Goal: Task Accomplishment & Management: Manage account settings

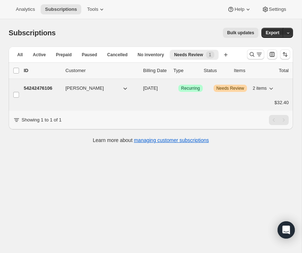
click at [94, 88] on span "gwen kohlenberg" at bounding box center [85, 88] width 39 height 7
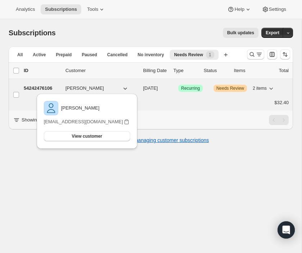
click at [83, 88] on span "gwen kohlenberg" at bounding box center [85, 88] width 39 height 7
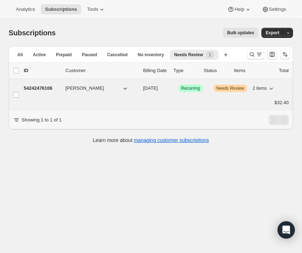
click at [83, 88] on span "[PERSON_NAME]" at bounding box center [85, 88] width 39 height 7
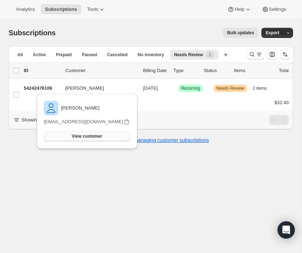
click at [83, 134] on span "View customer" at bounding box center [87, 136] width 30 height 6
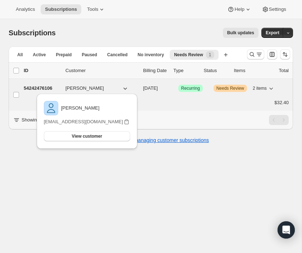
drag, startPoint x: 106, startPoint y: 88, endPoint x: 81, endPoint y: 88, distance: 25.6
click at [81, 88] on button "[PERSON_NAME]" at bounding box center [97, 88] width 72 height 12
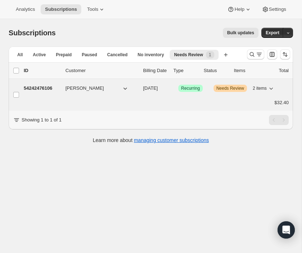
click at [81, 88] on span "[PERSON_NAME]" at bounding box center [85, 88] width 39 height 7
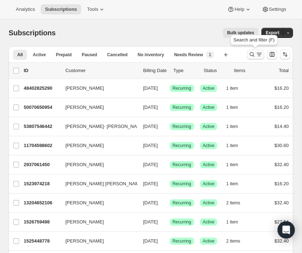
click at [255, 57] on icon "Search and filter results" at bounding box center [252, 54] width 7 height 7
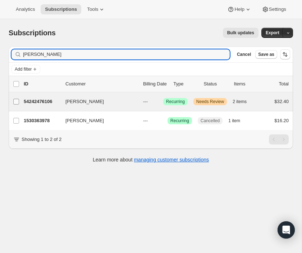
type input "[PERSON_NAME]"
click at [14, 101] on input "[PERSON_NAME]" at bounding box center [16, 102] width 6 height 6
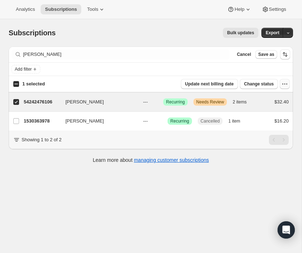
click at [287, 84] on icon "button" at bounding box center [287, 84] width 1 height 1
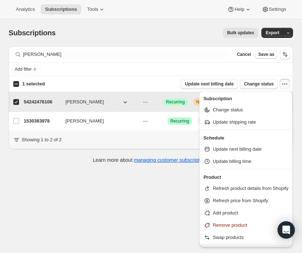
click at [45, 101] on p "54242476106" at bounding box center [42, 101] width 36 height 7
checkbox input "false"
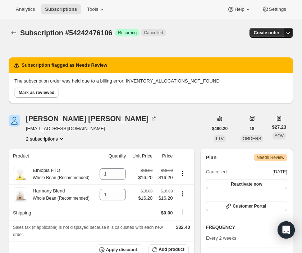
click at [286, 33] on icon "button" at bounding box center [288, 32] width 7 height 7
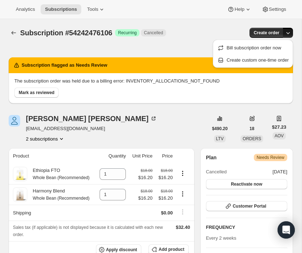
click at [178, 51] on div "Subscription flagged as Needs Review The subscription order was held due to a b…" at bounding box center [151, 77] width 285 height 63
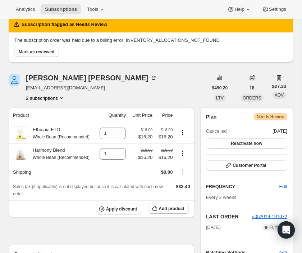
scroll to position [27, 0]
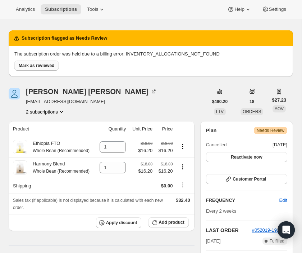
click at [49, 66] on span "Mark as reviewed" at bounding box center [37, 66] width 36 height 6
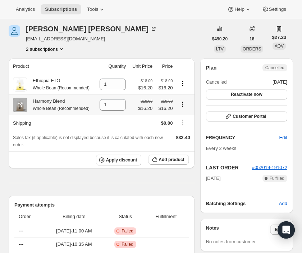
click at [182, 108] on icon "Product actions" at bounding box center [182, 103] width 7 height 7
click at [183, 128] on span "Remove" at bounding box center [177, 128] width 17 height 5
type input "0"
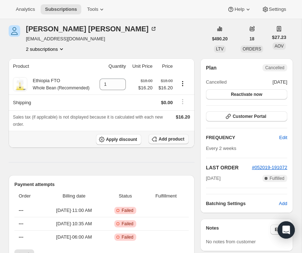
click at [174, 142] on span "Add product" at bounding box center [172, 139] width 26 height 6
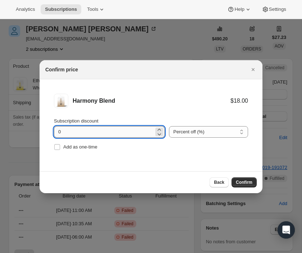
click at [101, 129] on input "0" at bounding box center [104, 132] width 100 height 12
type input "10"
click at [246, 182] on span "Confirm" at bounding box center [244, 182] width 17 height 6
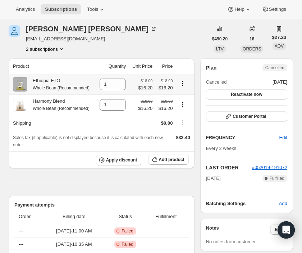
click at [181, 87] on icon "Product actions" at bounding box center [182, 83] width 7 height 7
click at [184, 74] on td at bounding box center [184, 84] width 19 height 20
click at [182, 87] on icon "Product actions" at bounding box center [182, 83] width 7 height 7
click at [119, 88] on icon at bounding box center [121, 87] width 4 height 2
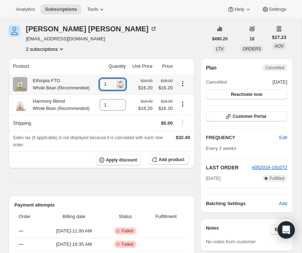
type input "0"
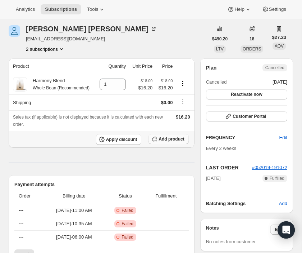
click at [165, 142] on span "Add product" at bounding box center [172, 139] width 26 height 6
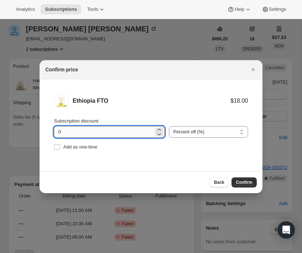
click at [95, 129] on input "0" at bounding box center [104, 132] width 100 height 12
type input "10"
click at [246, 182] on span "Confirm" at bounding box center [244, 182] width 17 height 6
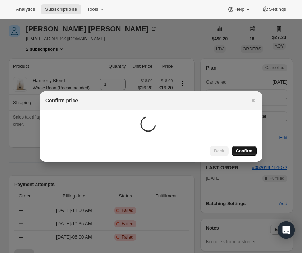
scroll to position [27, 0]
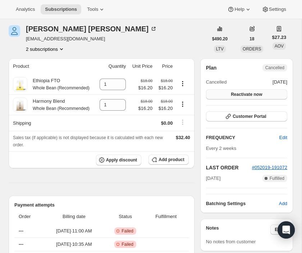
click at [245, 95] on span "Reactivate now" at bounding box center [246, 94] width 31 height 6
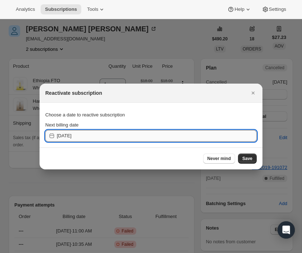
click at [143, 136] on input "2025-09-09" at bounding box center [157, 136] width 200 height 12
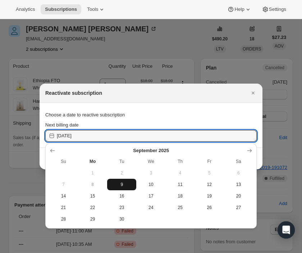
click at [122, 183] on span "9" at bounding box center [121, 184] width 23 height 6
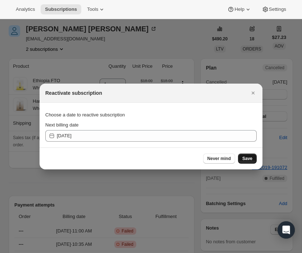
click at [248, 156] on span "Save" at bounding box center [248, 159] width 10 height 6
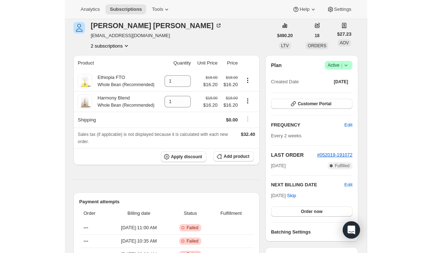
scroll to position [96, 0]
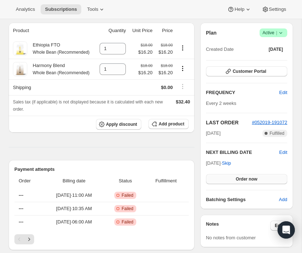
click at [243, 179] on span "Order now" at bounding box center [247, 179] width 22 height 6
click at [243, 179] on span "Click to confirm" at bounding box center [246, 179] width 33 height 6
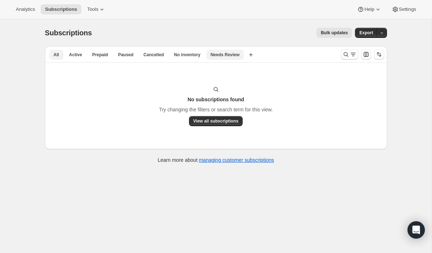
click at [59, 53] on button "All" at bounding box center [56, 55] width 14 height 10
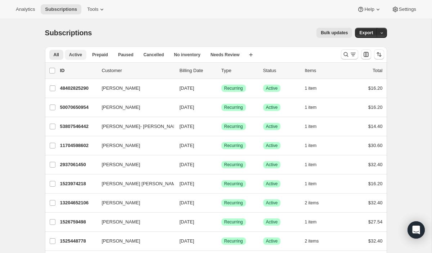
click at [65, 53] on button "Active" at bounding box center [76, 55] width 22 height 10
click at [346, 51] on icon "Search and filter results" at bounding box center [345, 54] width 7 height 7
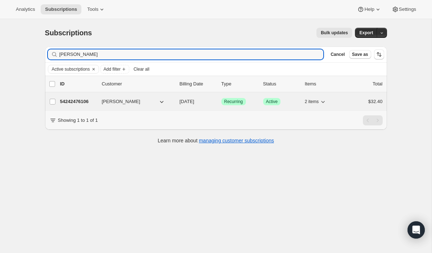
type input "[PERSON_NAME]"
click at [88, 100] on p "54242476106" at bounding box center [78, 101] width 36 height 7
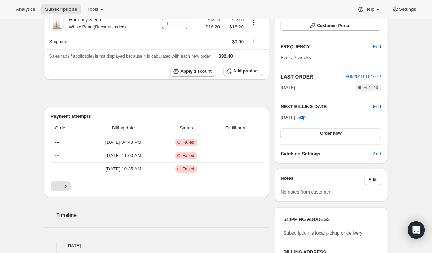
scroll to position [109, 0]
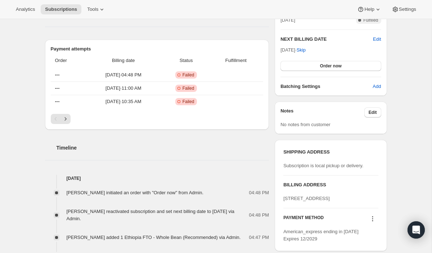
scroll to position [167, 0]
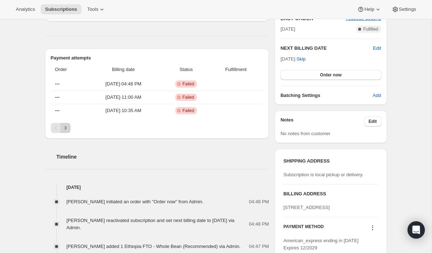
click at [65, 128] on icon "Next" at bounding box center [65, 127] width 7 height 7
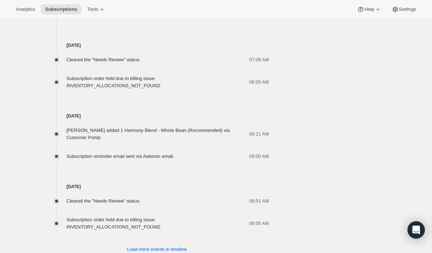
scroll to position [570, 0]
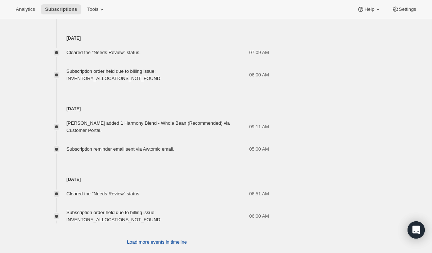
click at [173, 238] on span "Load more events in timeline" at bounding box center [157, 241] width 60 height 7
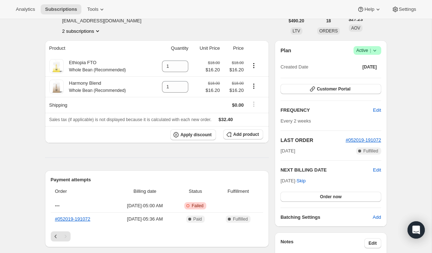
scroll to position [44, 0]
